Goal: Transaction & Acquisition: Purchase product/service

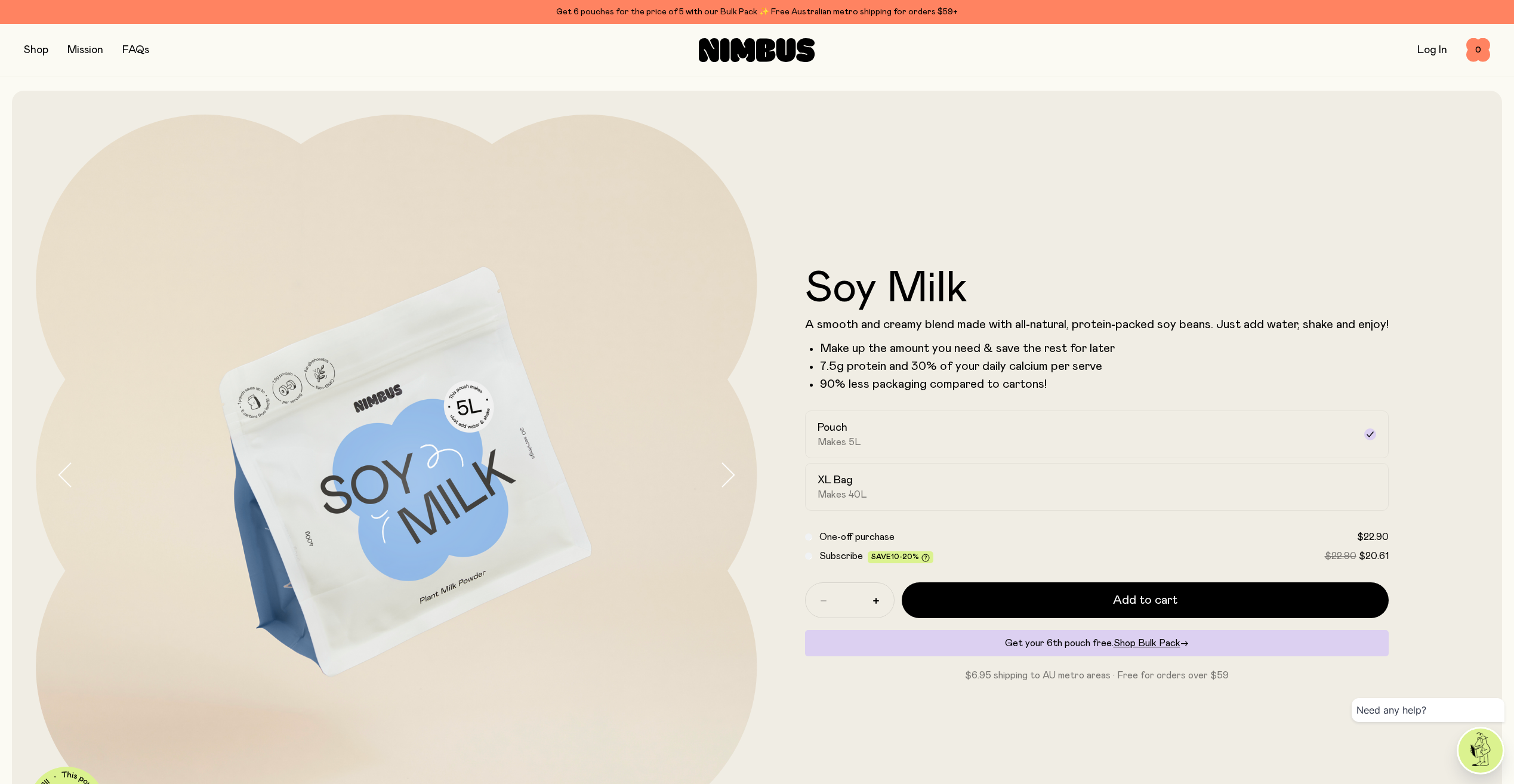
click at [35, 53] on button "button" at bounding box center [36, 50] width 24 height 17
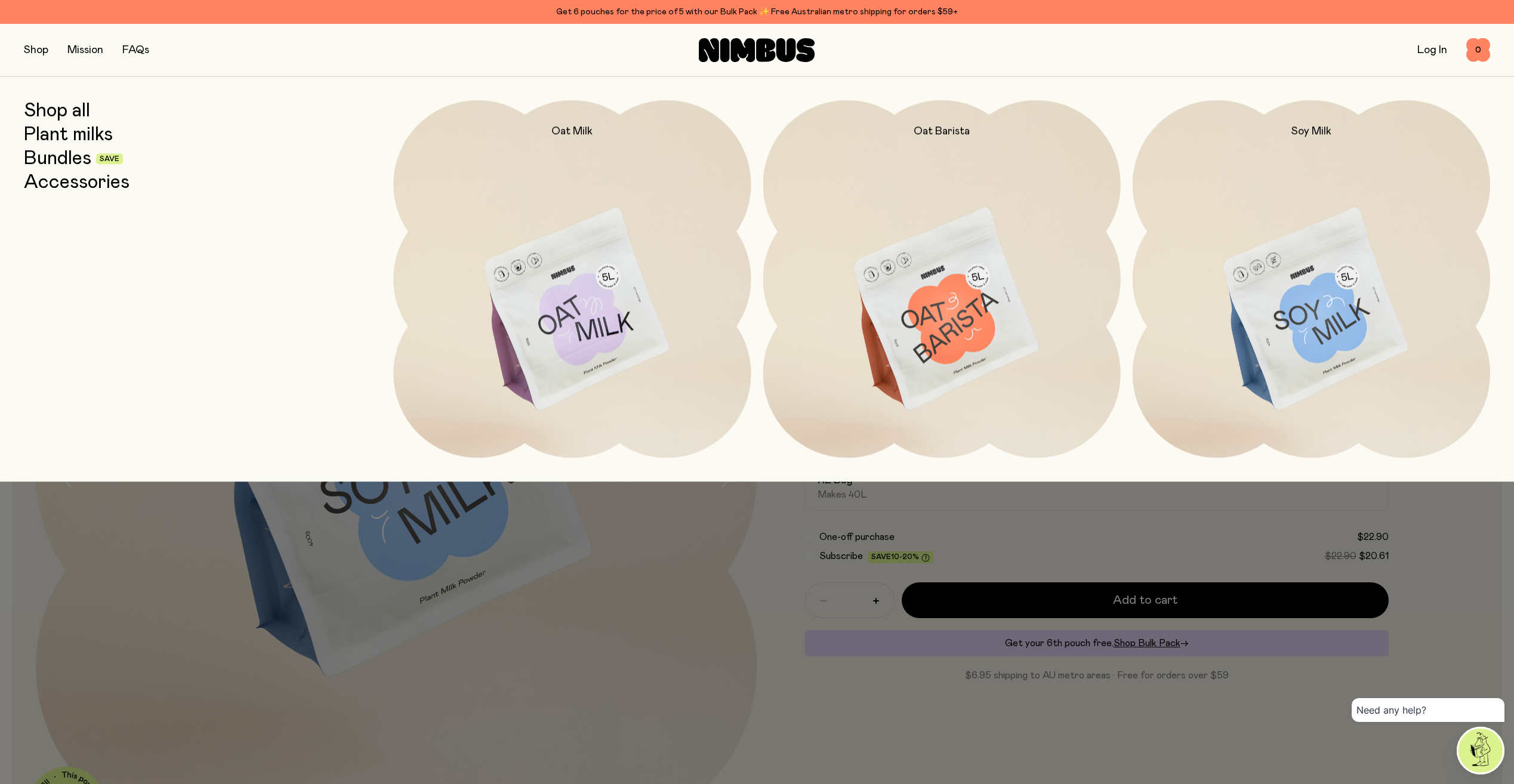
click at [74, 107] on link "Shop all" at bounding box center [57, 111] width 67 height 22
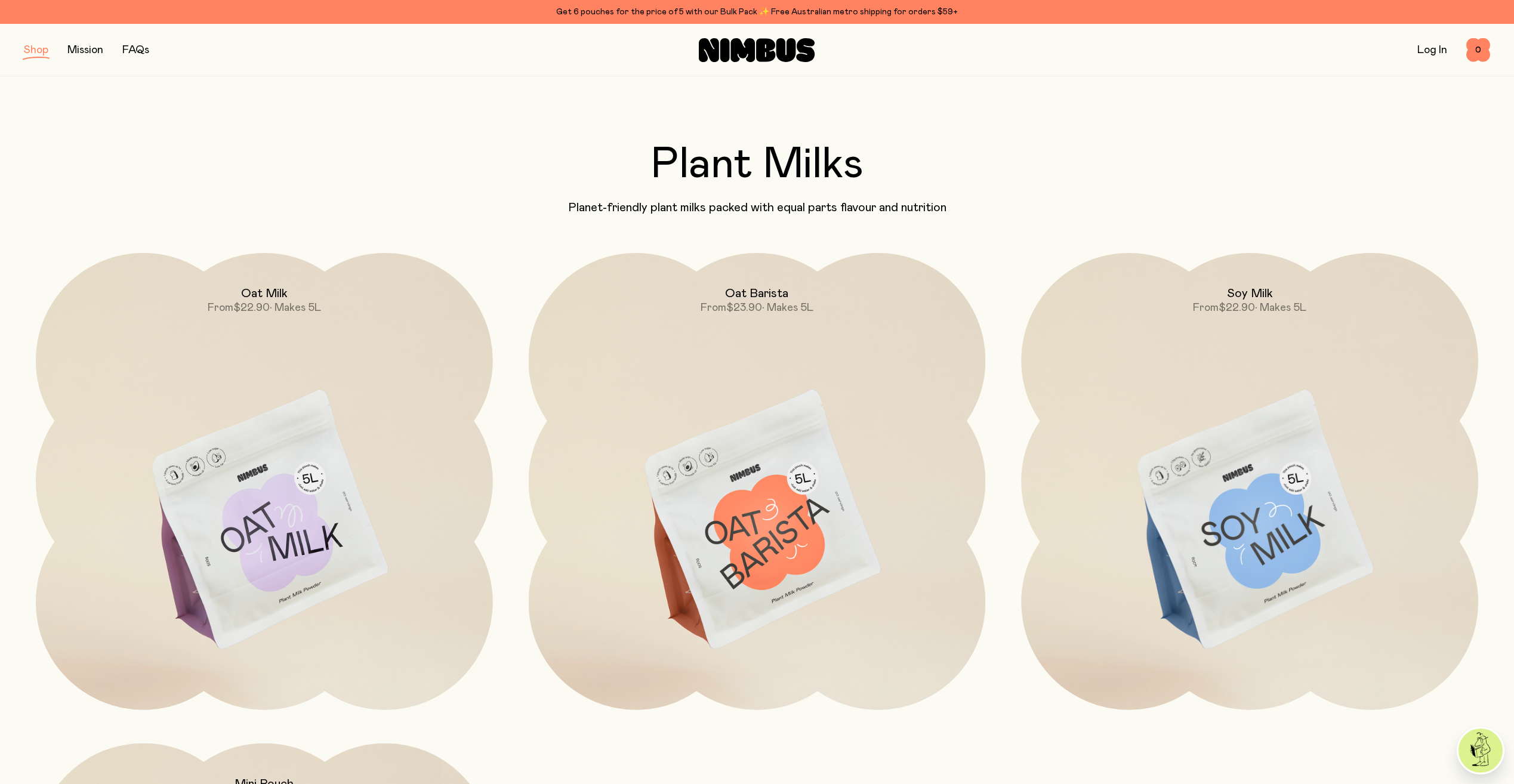
click at [792, 378] on img at bounding box center [758, 522] width 457 height 537
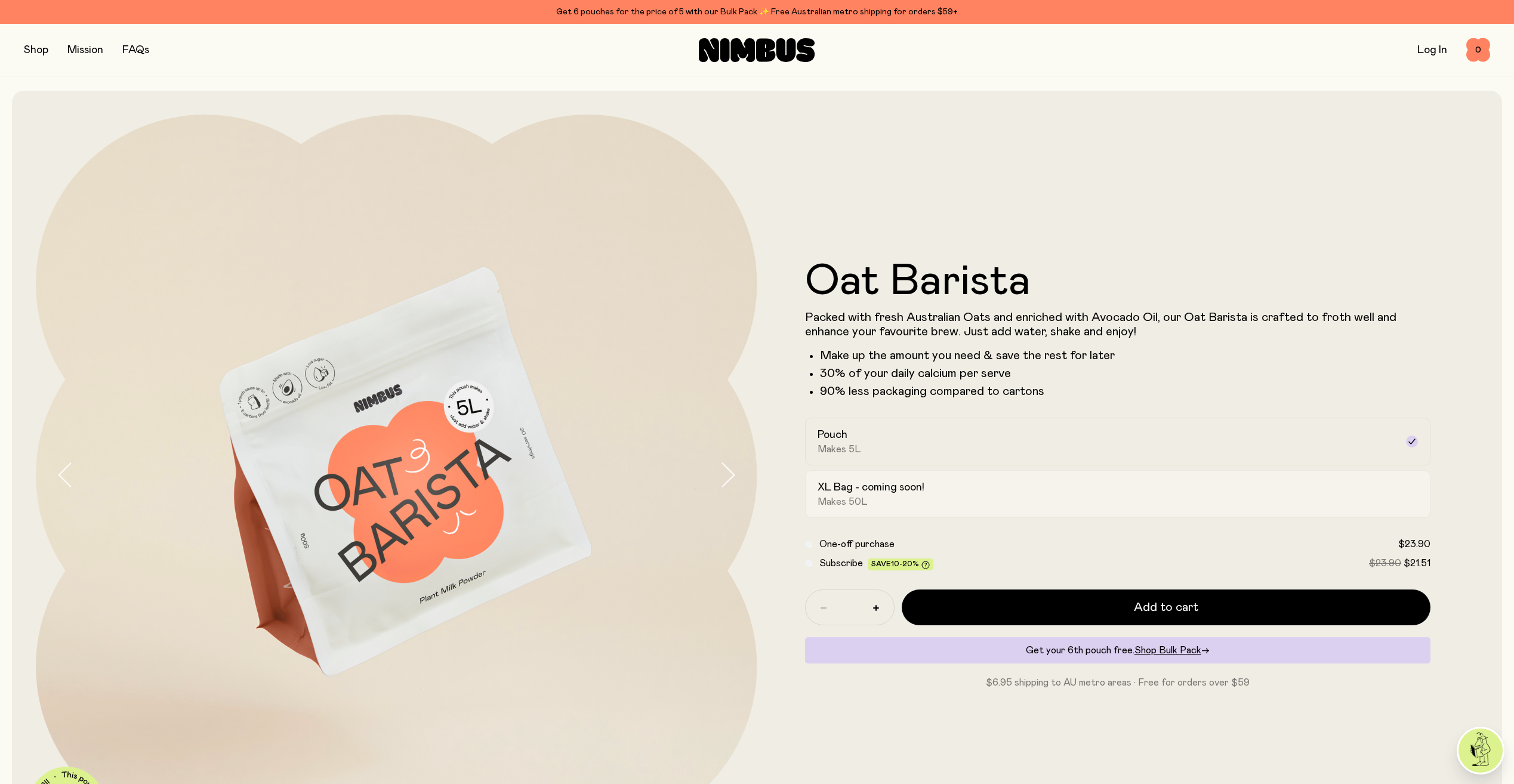
click at [1030, 484] on div "XL Bag - coming soon! Makes 50L" at bounding box center [1107, 494] width 580 height 27
